Goal: Check status

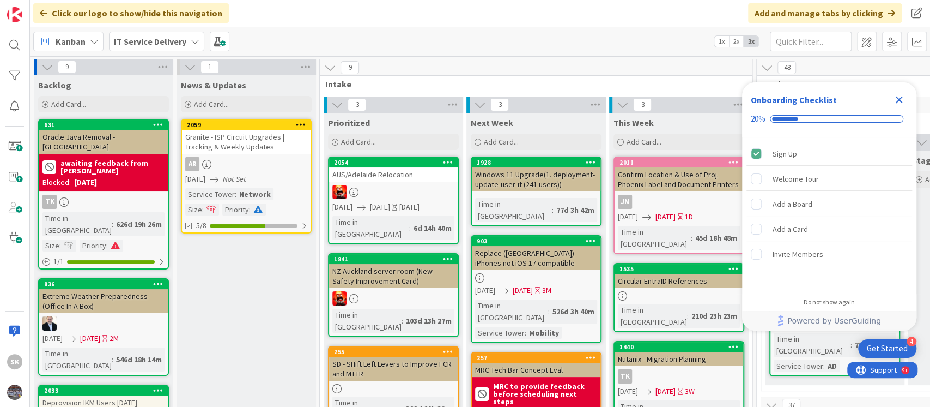
click at [899, 99] on icon "Close Checklist" at bounding box center [899, 99] width 7 height 7
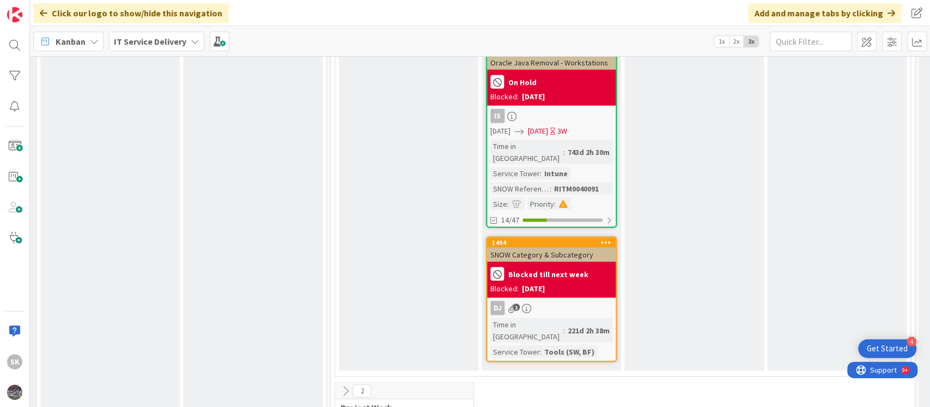
scroll to position [4126, 426]
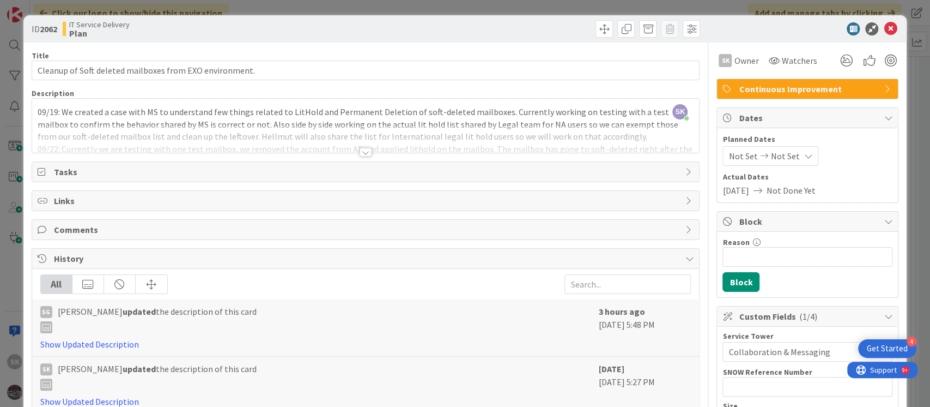
click at [362, 155] on div at bounding box center [366, 152] width 12 height 9
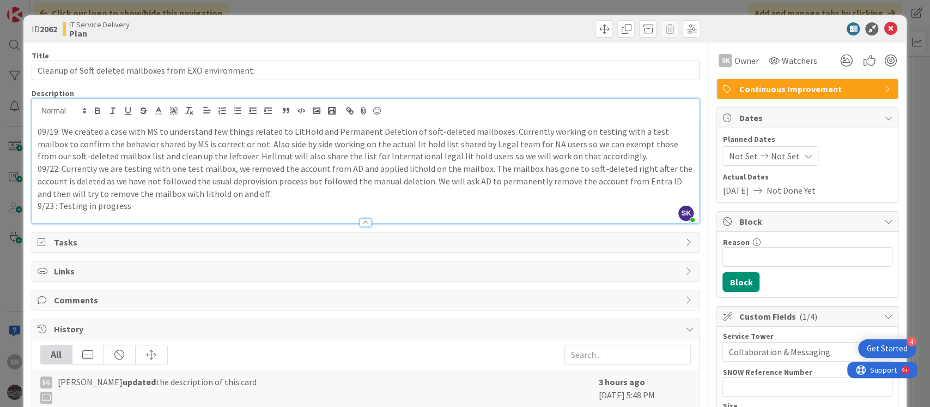
click at [151, 207] on p "9/23 : Testing in progress" at bounding box center [366, 205] width 657 height 13
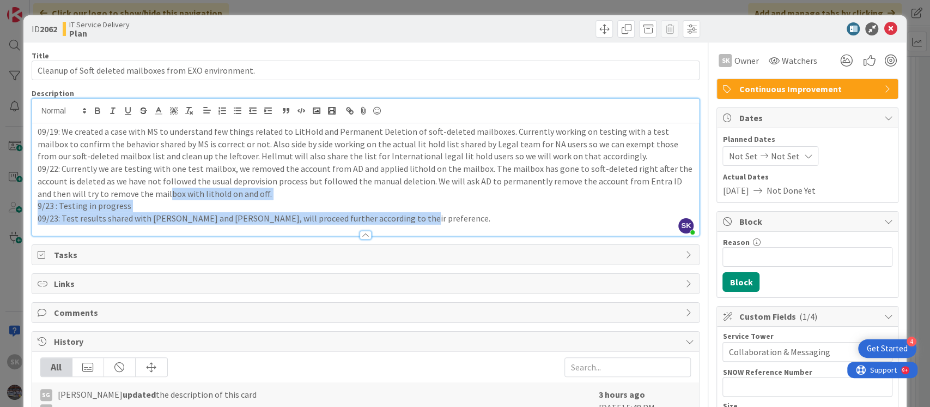
drag, startPoint x: 421, startPoint y: 219, endPoint x: 151, endPoint y: 191, distance: 271.7
click at [151, 191] on div "09/19: We created a case with MS to understand few things related to LitHold an…" at bounding box center [366, 179] width 668 height 112
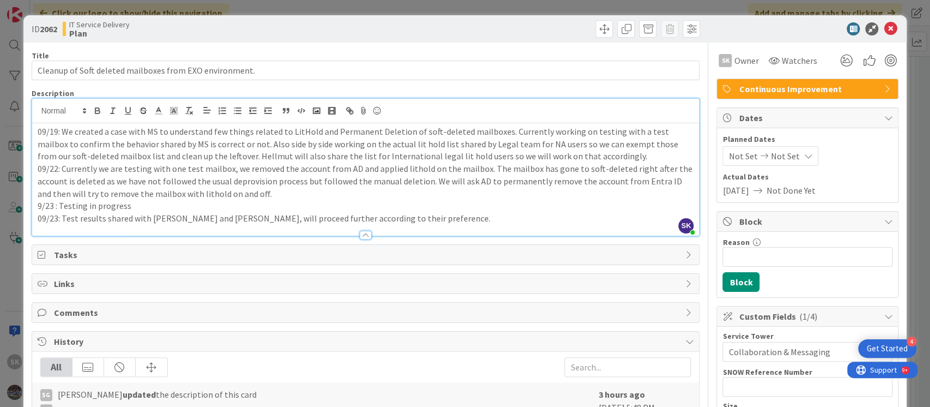
click at [80, 151] on p "09/19: We created a case with MS to understand few things related to LitHold an…" at bounding box center [366, 143] width 657 height 37
click at [884, 26] on icon at bounding box center [890, 28] width 13 height 13
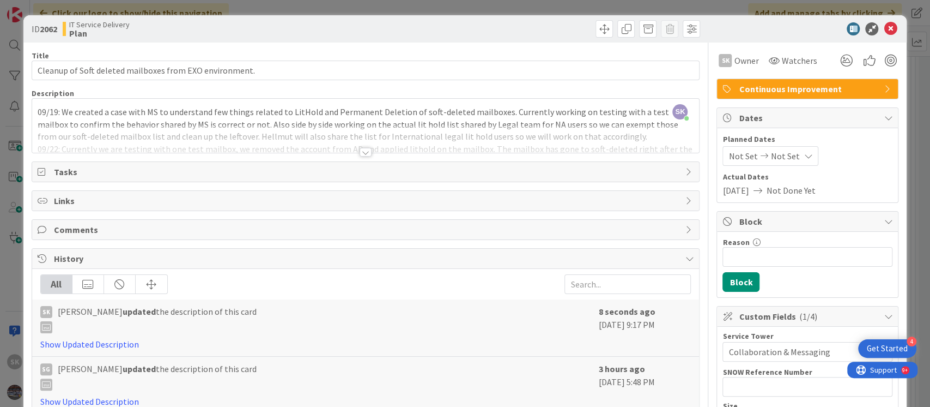
click at [360, 151] on div at bounding box center [366, 152] width 12 height 9
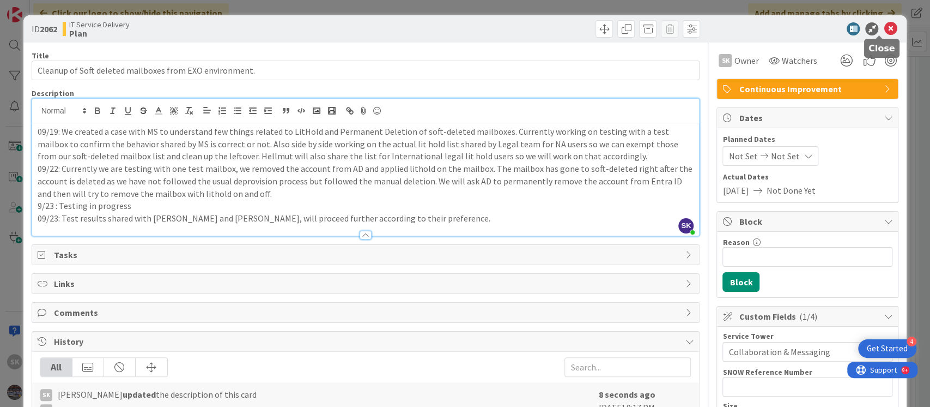
click at [884, 26] on icon at bounding box center [890, 28] width 13 height 13
